Goal: Check status

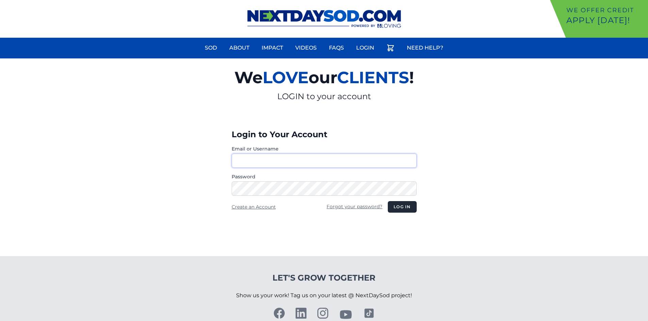
click at [346, 161] on input "Email or Username" at bounding box center [324, 161] width 185 height 14
type input "**********"
click at [407, 208] on button "Log in" at bounding box center [402, 207] width 29 height 12
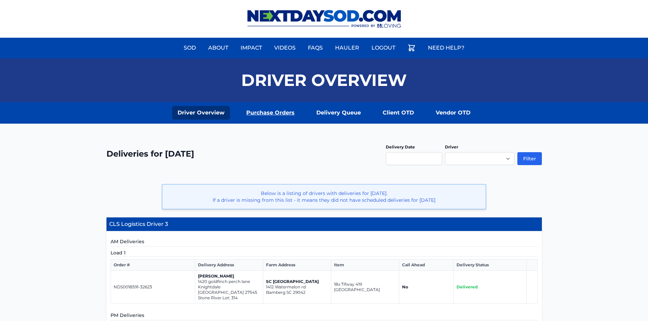
click at [284, 111] on link "Purchase Orders" at bounding box center [270, 113] width 59 height 14
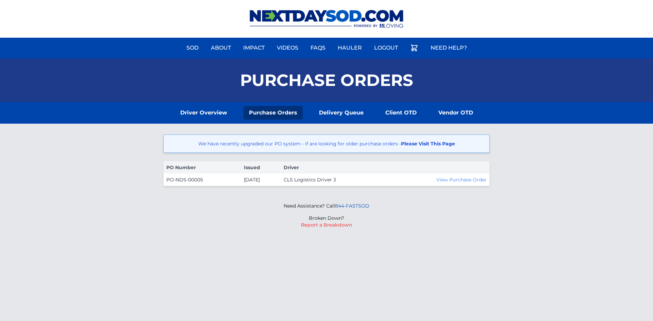
click at [446, 147] on link "Please Visit This Page" at bounding box center [428, 144] width 54 height 6
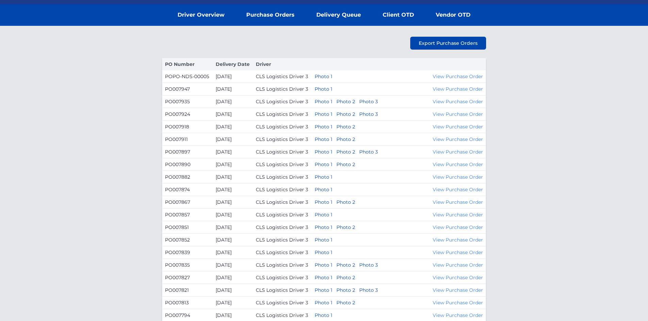
scroll to position [99, 0]
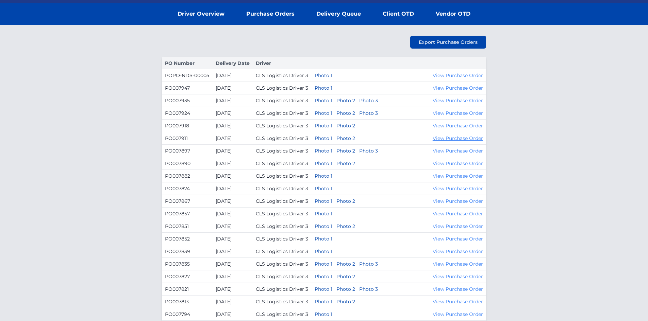
click at [465, 142] on link "View Purchase Order" at bounding box center [458, 138] width 50 height 6
